Goal: Information Seeking & Learning: Find specific fact

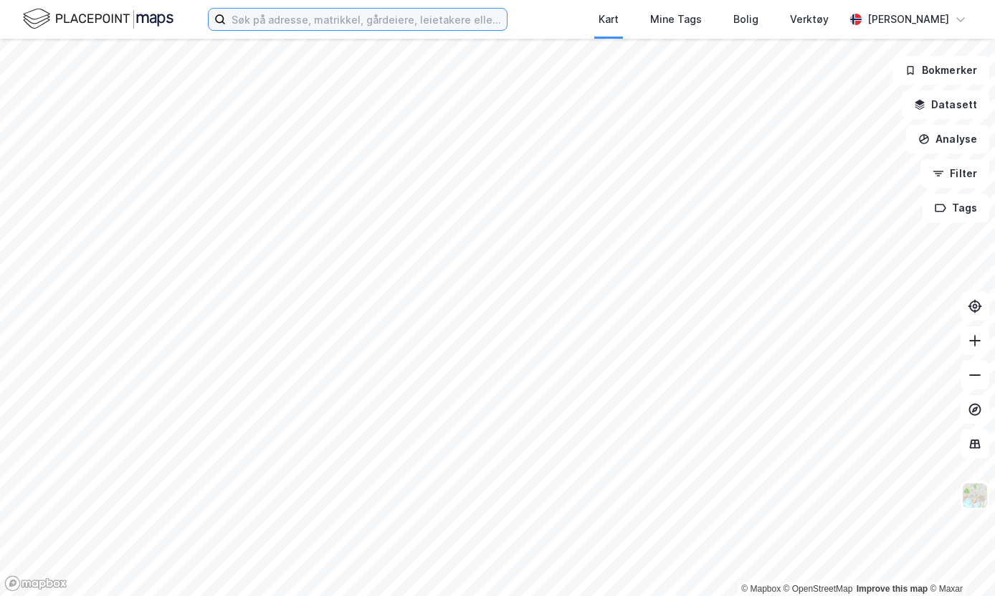
click at [441, 21] on input at bounding box center [366, 20] width 281 height 22
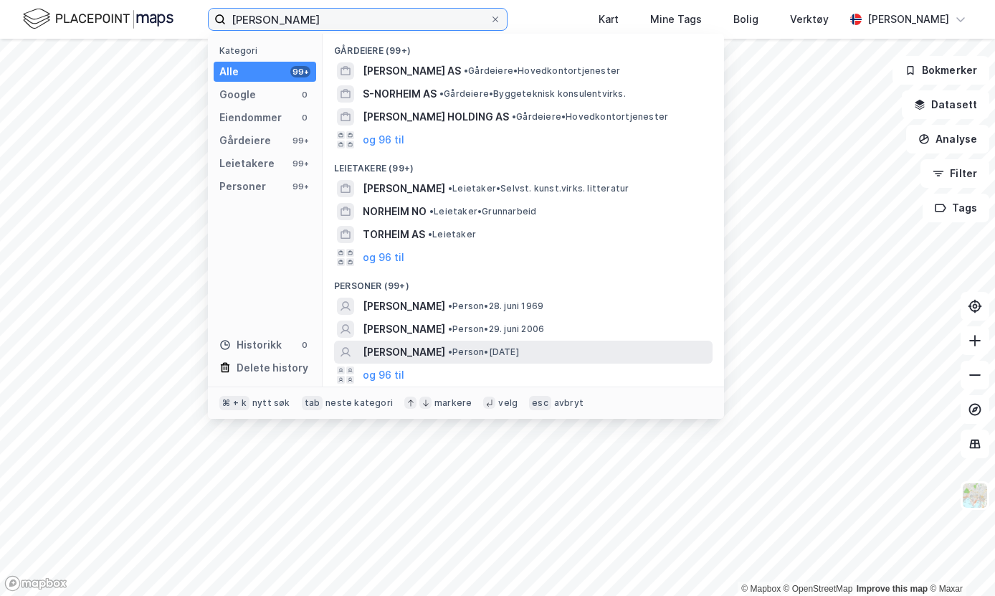
type input "[PERSON_NAME]"
click at [519, 351] on span "• Person • [DATE]" at bounding box center [483, 351] width 71 height 11
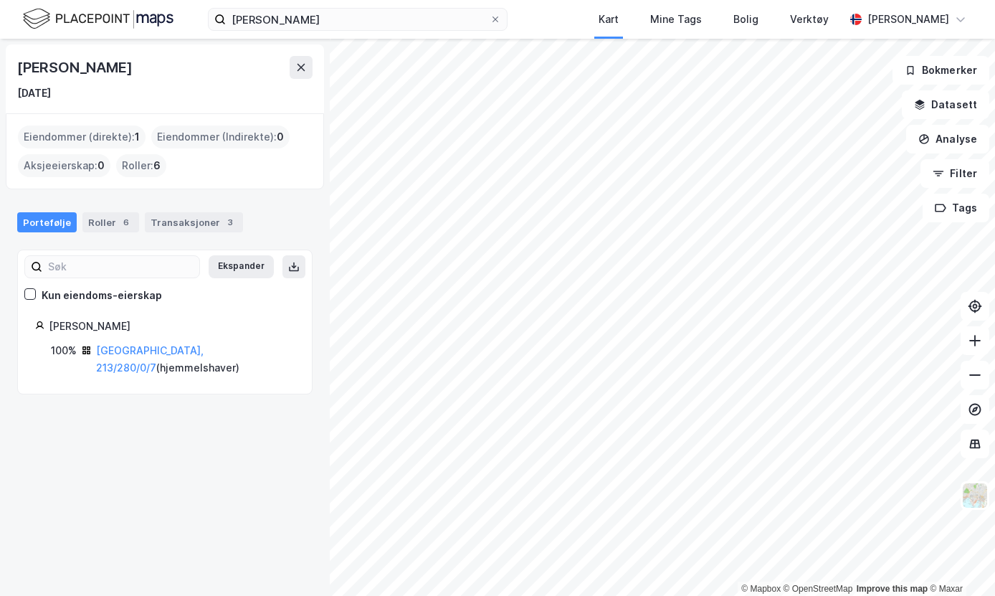
click at [117, 137] on div "Eiendommer (direkte) : 1" at bounding box center [82, 136] width 128 height 23
click at [137, 356] on link "[GEOGRAPHIC_DATA], 213/280/0/7" at bounding box center [150, 358] width 108 height 29
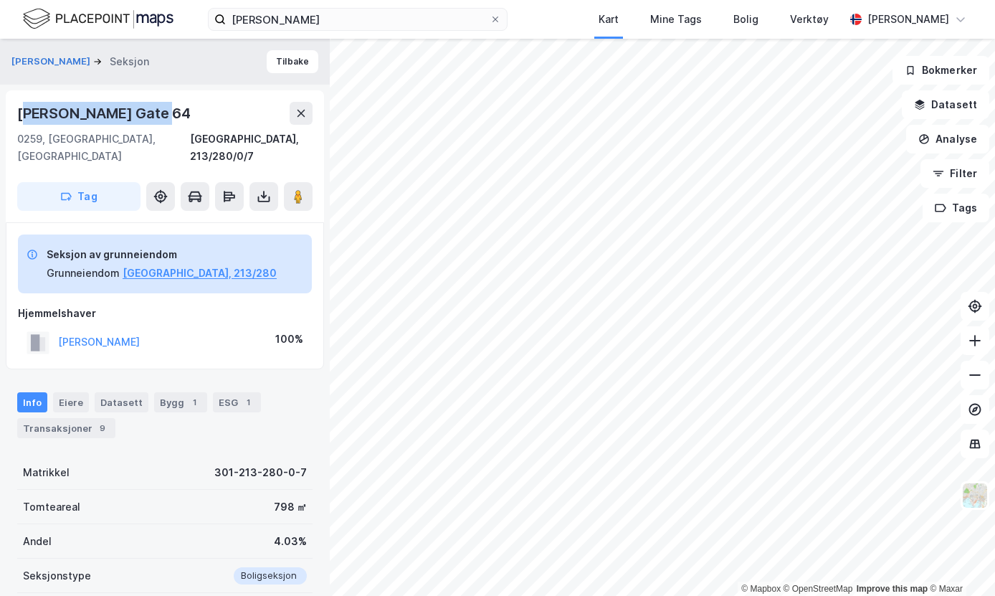
drag, startPoint x: 148, startPoint y: 115, endPoint x: 27, endPoint y: 115, distance: 121.9
click at [27, 115] on div "[PERSON_NAME] Gate 64" at bounding box center [105, 113] width 176 height 23
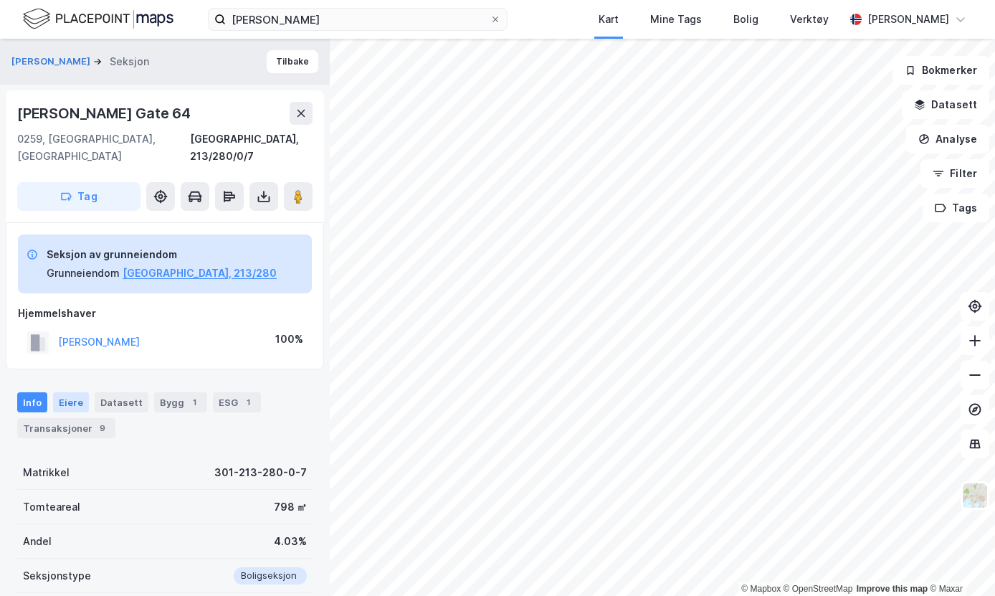
click at [65, 392] on div "Eiere" at bounding box center [71, 402] width 36 height 20
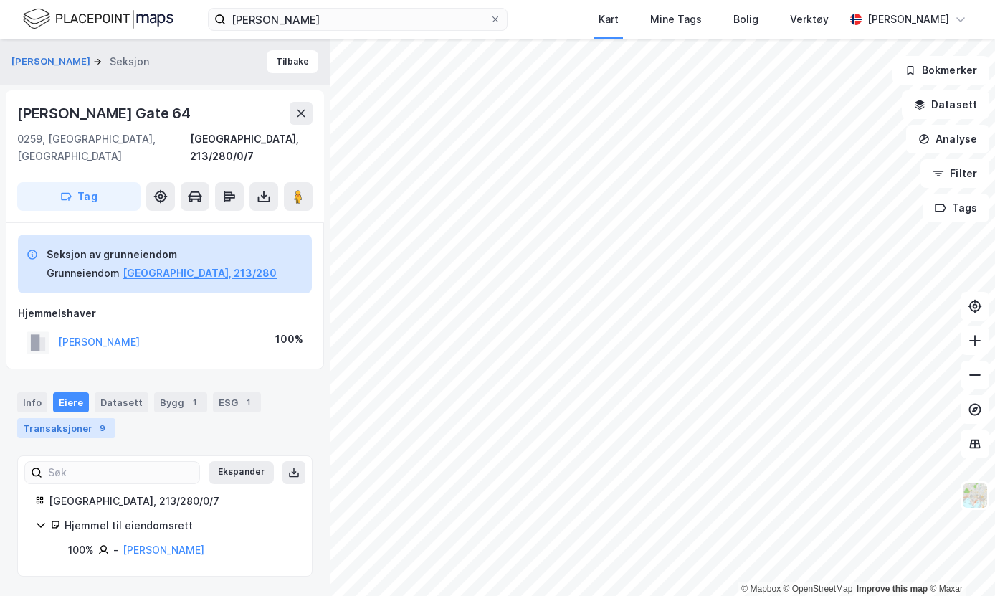
click at [64, 418] on div "Transaksjoner 9" at bounding box center [66, 428] width 98 height 20
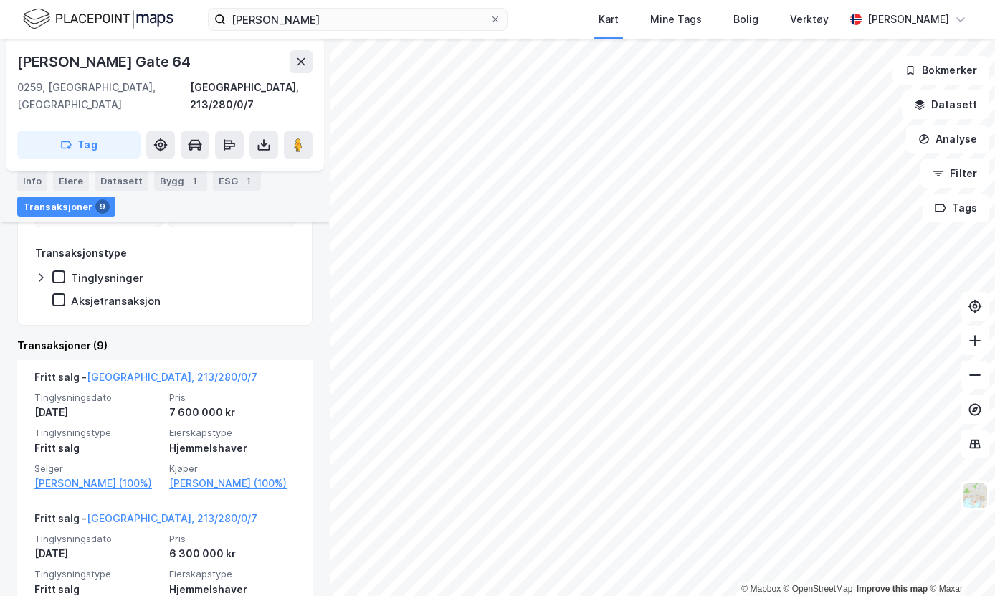
scroll to position [350, 0]
